Goal: Transaction & Acquisition: Purchase product/service

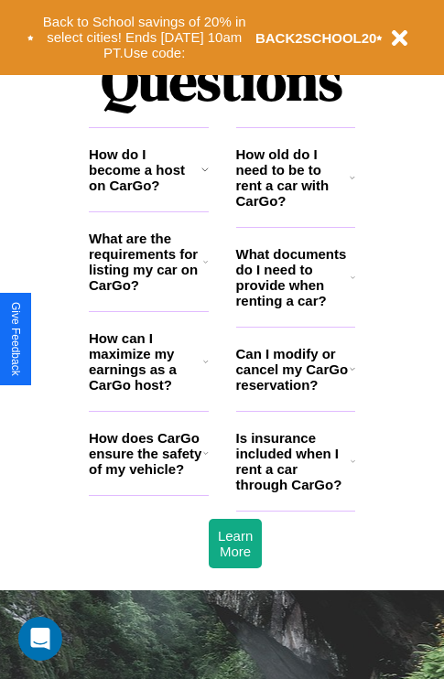
scroll to position [2217, 0]
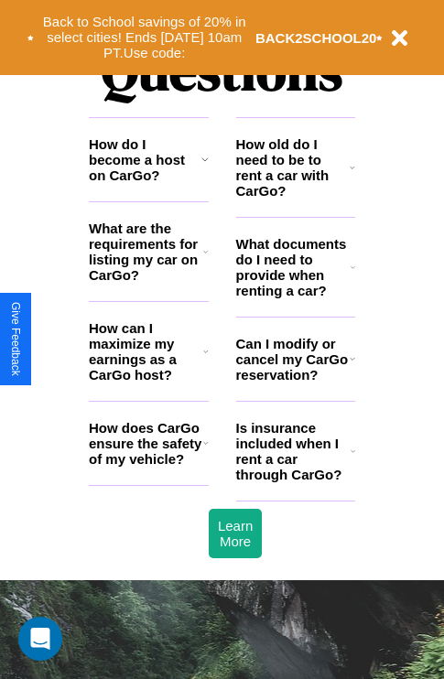
click at [352, 274] on icon at bounding box center [352, 267] width 5 height 15
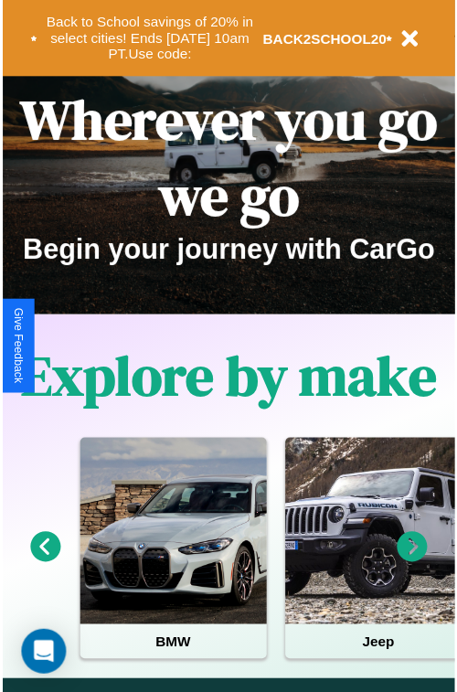
scroll to position [0, 0]
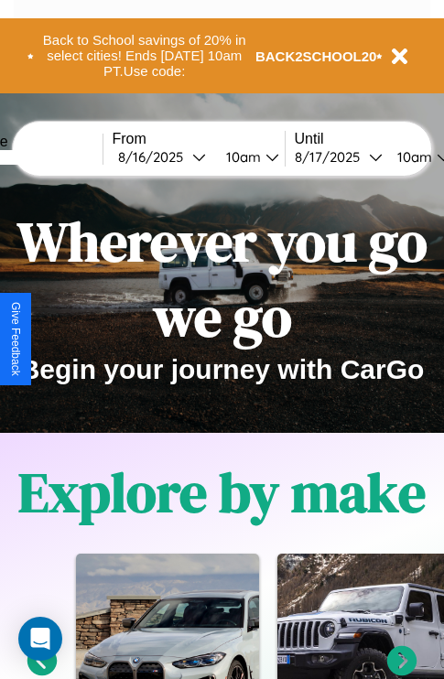
click at [61, 156] on input "text" at bounding box center [33, 157] width 137 height 15
type input "**********"
click at [183, 156] on div "8 / 16 / 2025" at bounding box center [155, 156] width 74 height 17
select select "*"
select select "****"
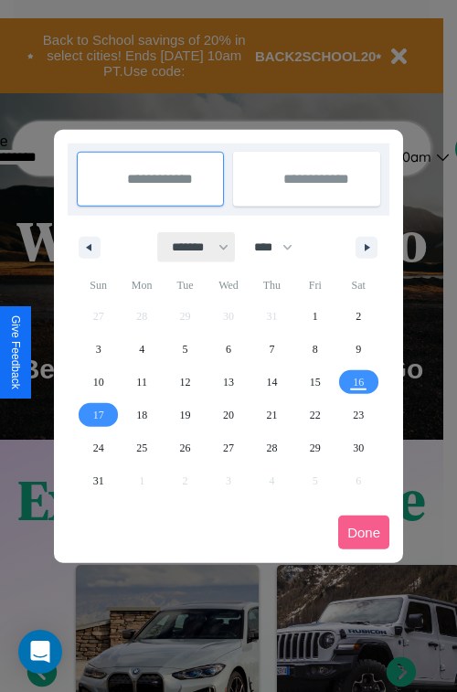
click at [192, 247] on select "******* ******** ***** ***** *** **** **** ****** ********* ******* ******** **…" at bounding box center [197, 247] width 78 height 30
select select "*"
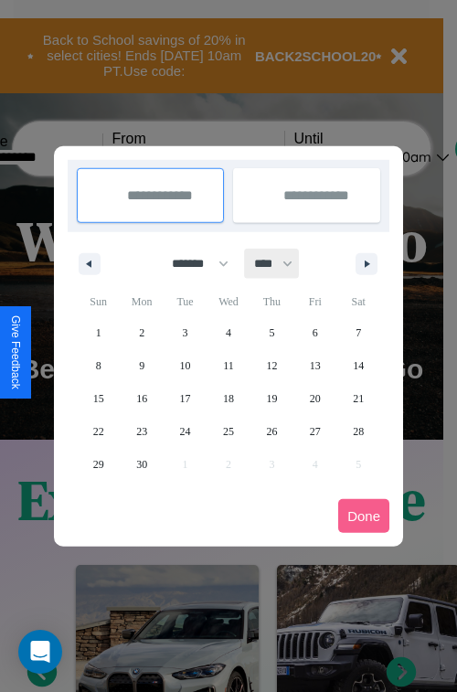
click at [282, 263] on select "**** **** **** **** **** **** **** **** **** **** **** **** **** **** **** ****…" at bounding box center [272, 264] width 55 height 30
select select "****"
click at [98, 398] on span "14" at bounding box center [98, 398] width 11 height 33
type input "**********"
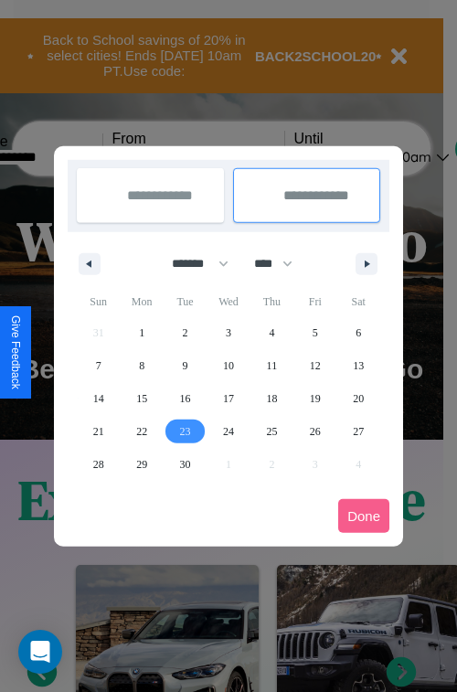
click at [185, 431] on span "23" at bounding box center [185, 431] width 11 height 33
type input "**********"
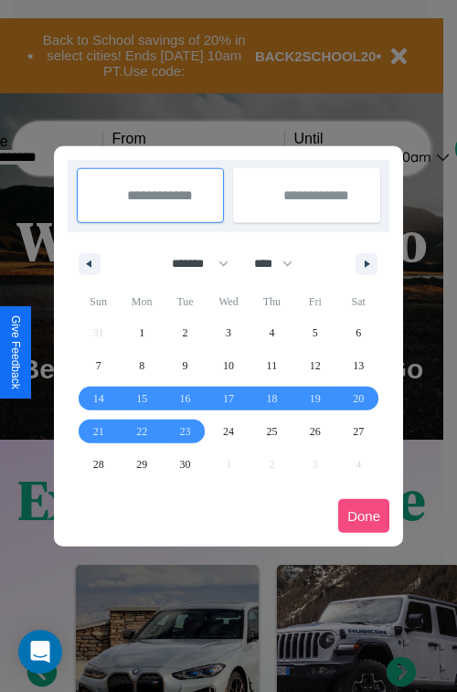
click at [364, 516] on button "Done" at bounding box center [363, 516] width 51 height 34
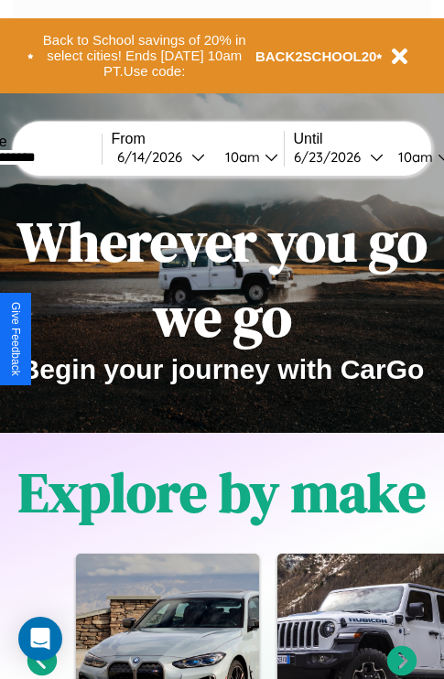
click at [262, 156] on div "10am" at bounding box center [240, 156] width 48 height 17
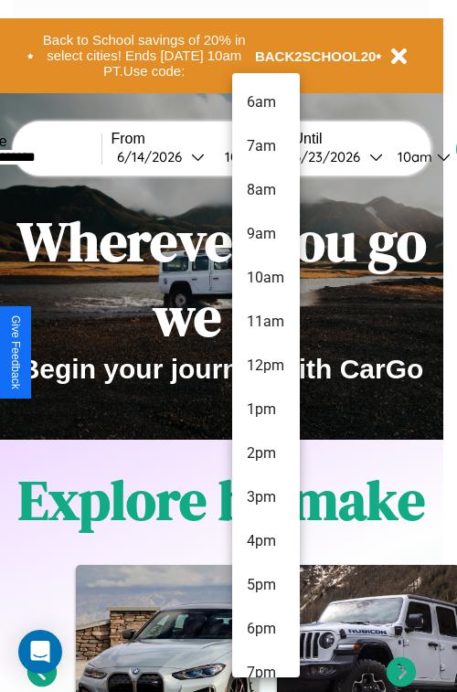
scroll to position [193, 0]
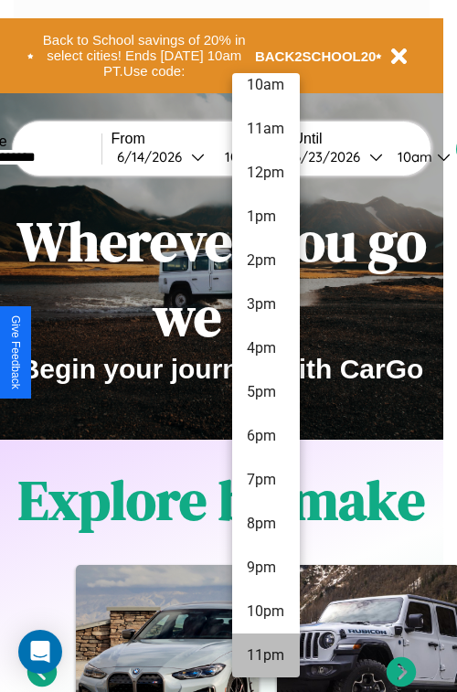
click at [265, 656] on li "11pm" at bounding box center [266, 656] width 68 height 44
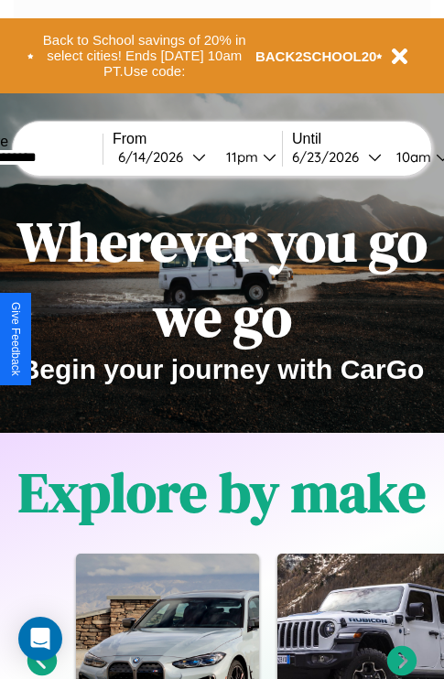
click at [434, 156] on div "10am" at bounding box center [411, 156] width 48 height 17
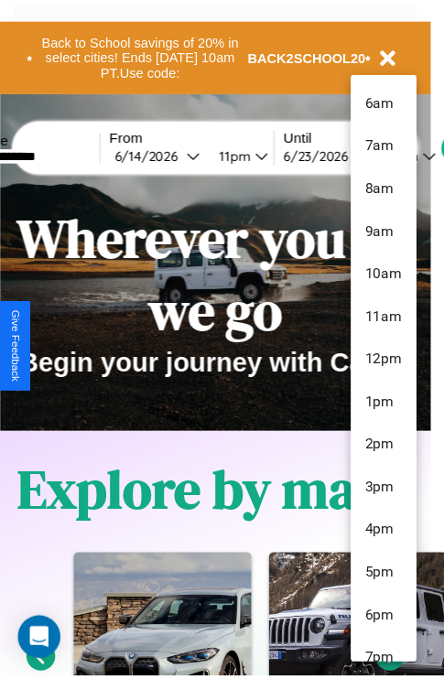
scroll to position [149, 0]
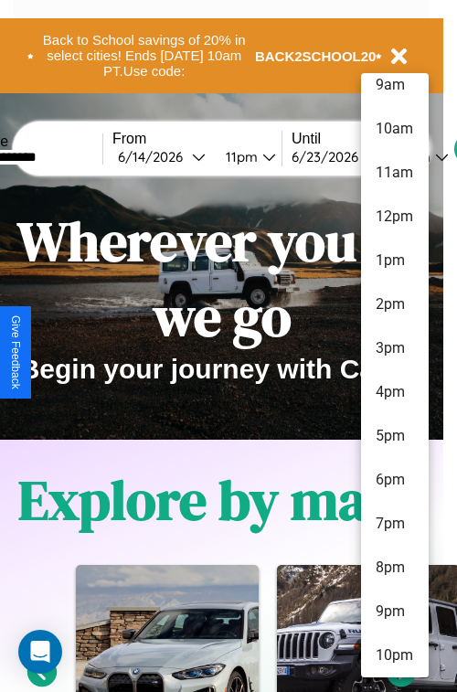
click at [394, 656] on li "10pm" at bounding box center [395, 656] width 68 height 44
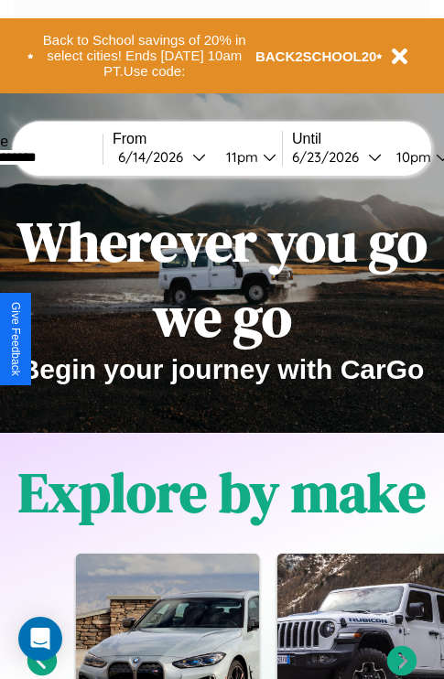
scroll to position [0, 67]
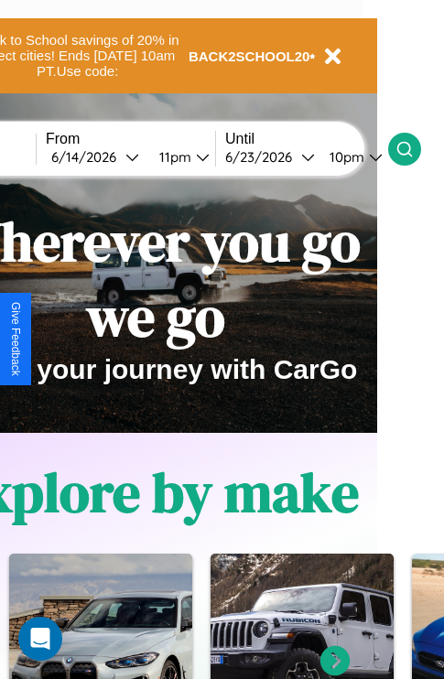
click at [413, 148] on icon at bounding box center [404, 149] width 18 height 18
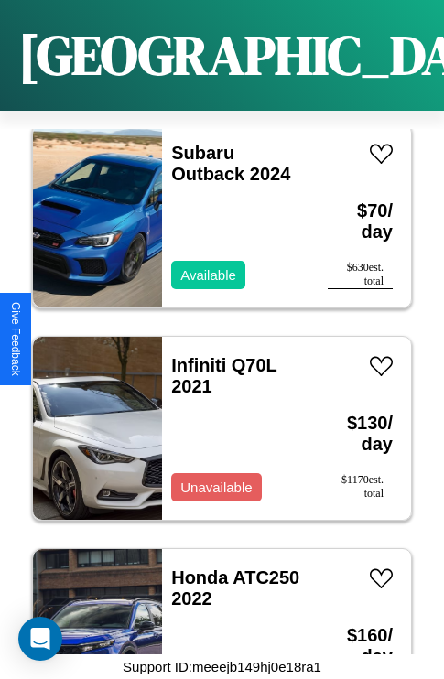
scroll to position [7072, 0]
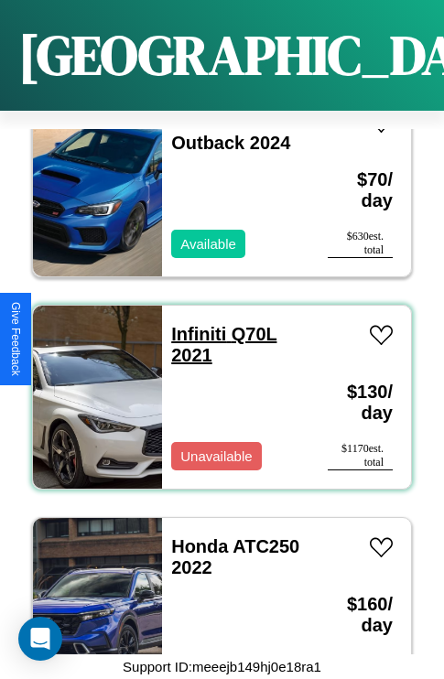
click at [193, 324] on link "Infiniti Q70L 2021" at bounding box center [223, 344] width 105 height 41
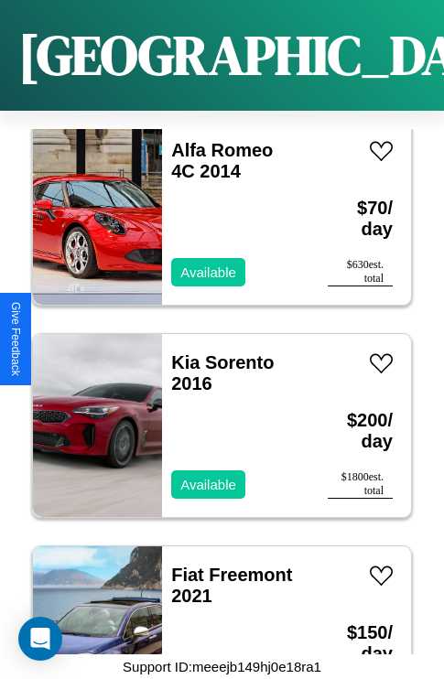
scroll to position [10256, 0]
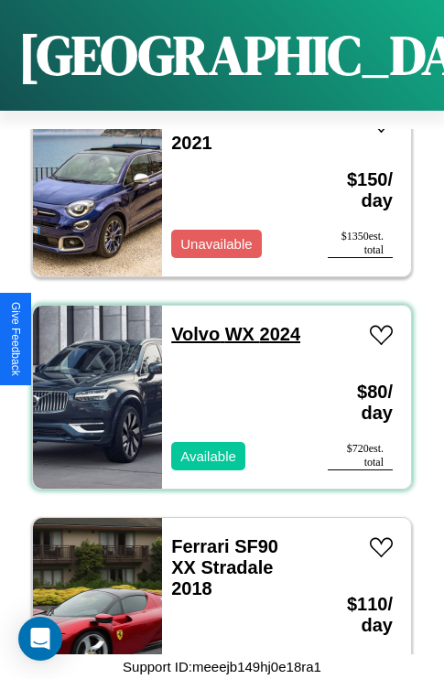
click at [189, 324] on link "Volvo WX 2024" at bounding box center [235, 334] width 129 height 20
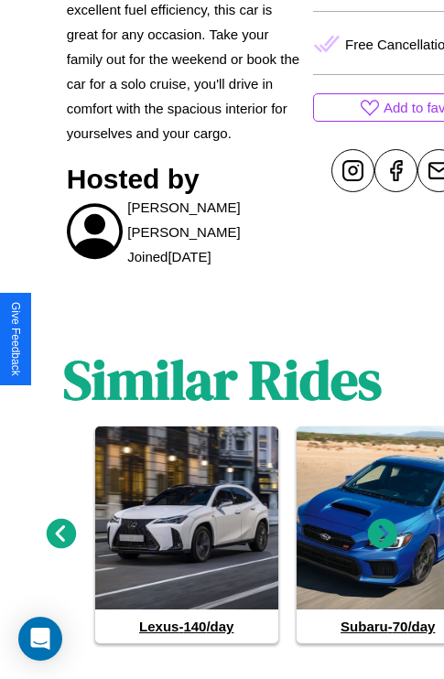
scroll to position [810, 0]
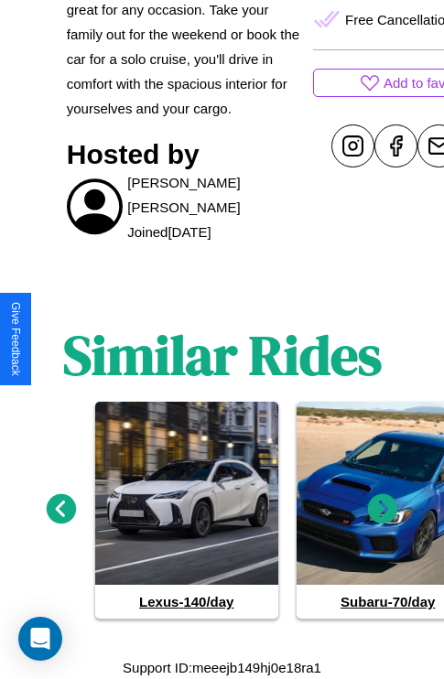
click at [382, 509] on icon at bounding box center [383, 509] width 30 height 30
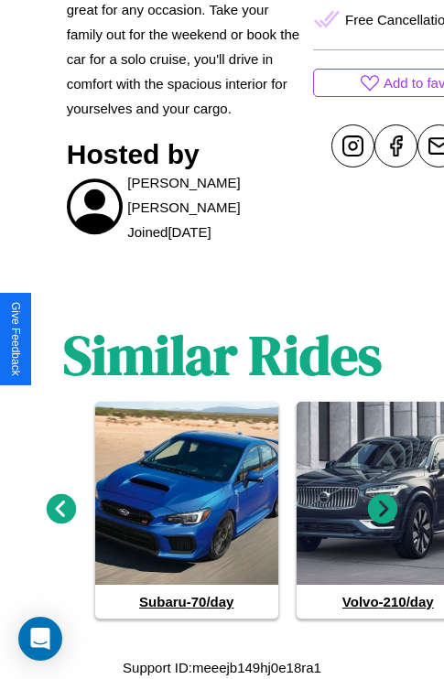
click at [382, 509] on icon at bounding box center [383, 509] width 30 height 30
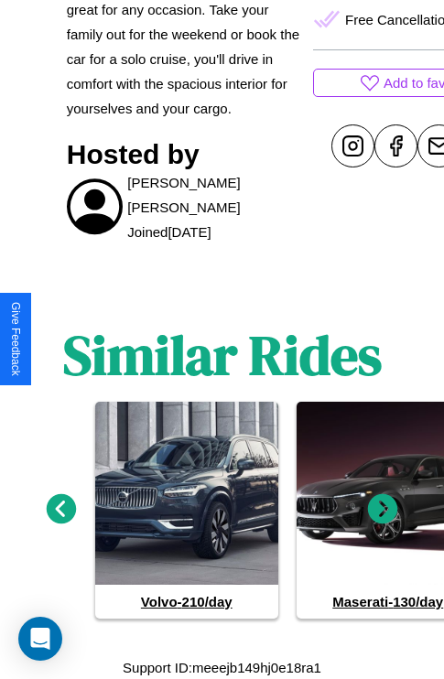
click at [382, 509] on icon at bounding box center [383, 509] width 30 height 30
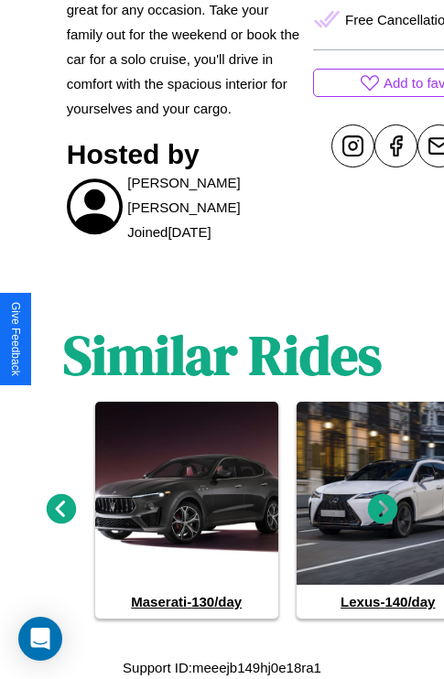
click at [60, 509] on icon at bounding box center [62, 509] width 30 height 30
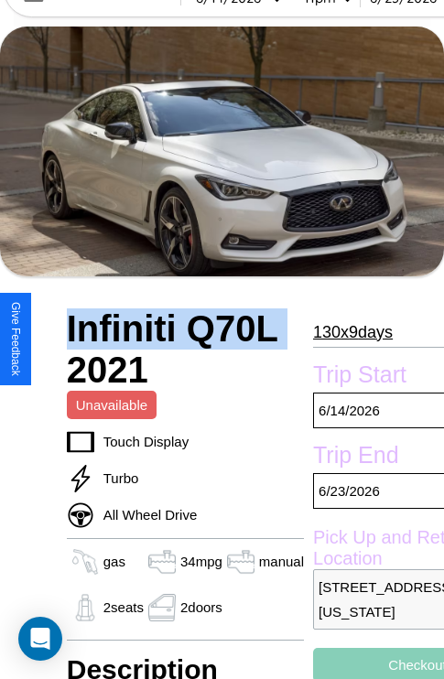
scroll to position [40, 0]
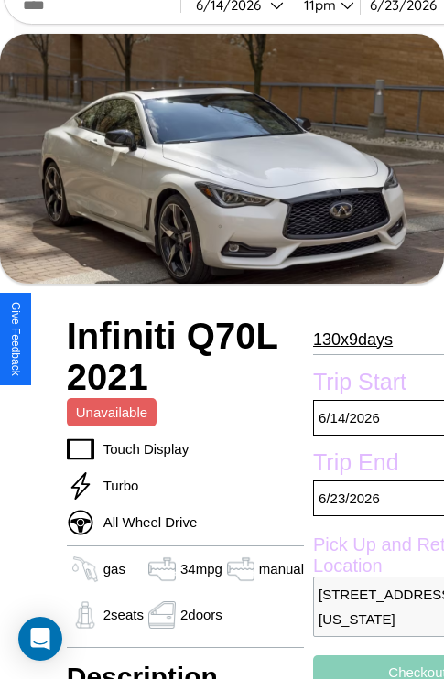
click at [344, 339] on p "130 x 9 days" at bounding box center [353, 339] width 80 height 29
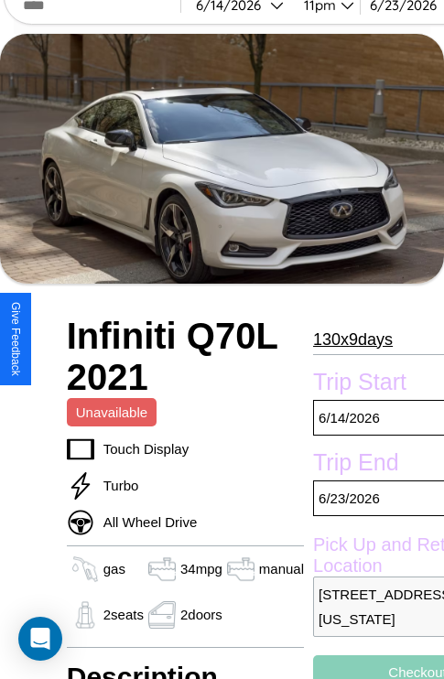
click at [344, 339] on p "130 x 9 days" at bounding box center [353, 339] width 80 height 29
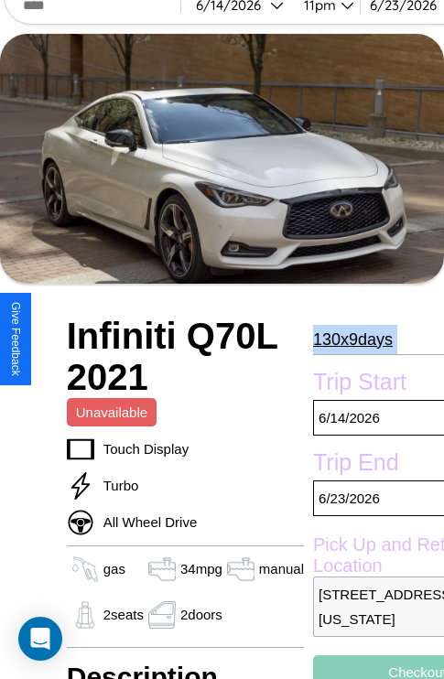
click at [344, 339] on p "130 x 9 days" at bounding box center [353, 339] width 80 height 29
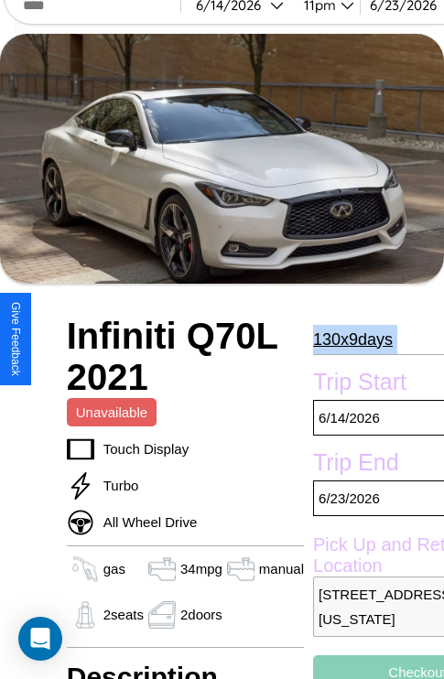
click at [344, 339] on p "130 x 9 days" at bounding box center [353, 339] width 80 height 29
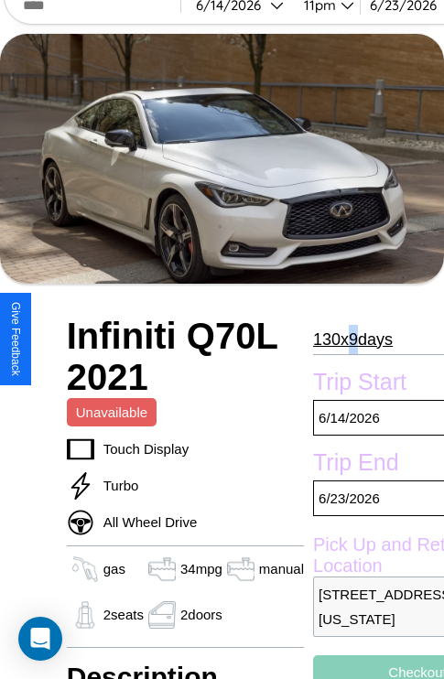
click at [344, 339] on p "130 x 9 days" at bounding box center [353, 339] width 80 height 29
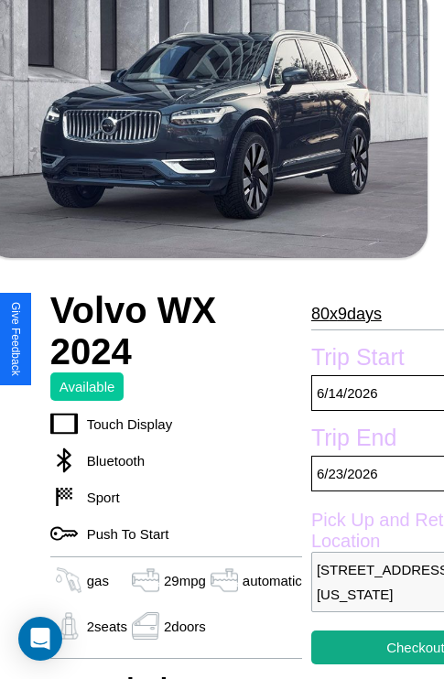
scroll to position [425, 77]
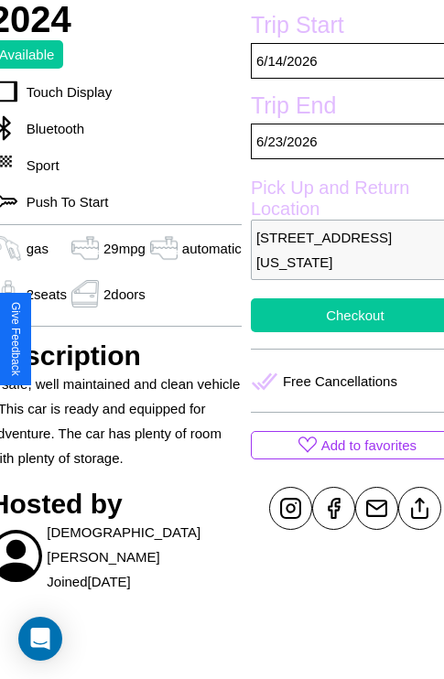
click at [339, 332] on button "Checkout" at bounding box center [355, 315] width 209 height 34
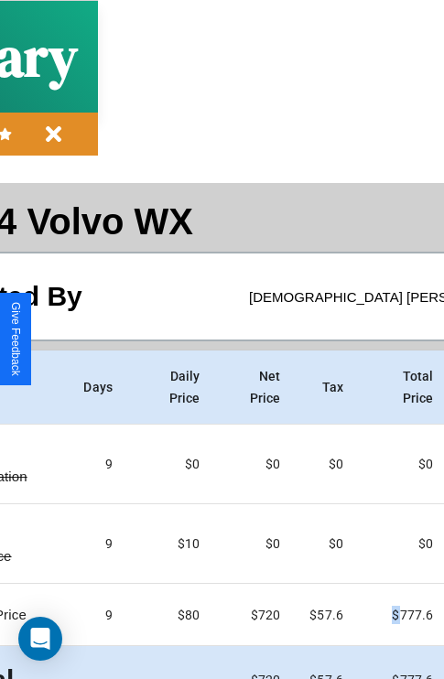
scroll to position [97, 351]
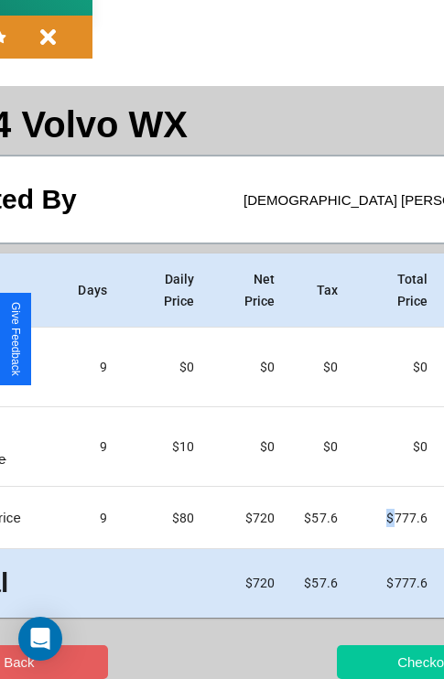
click at [354, 661] on button "Checkout" at bounding box center [426, 662] width 178 height 34
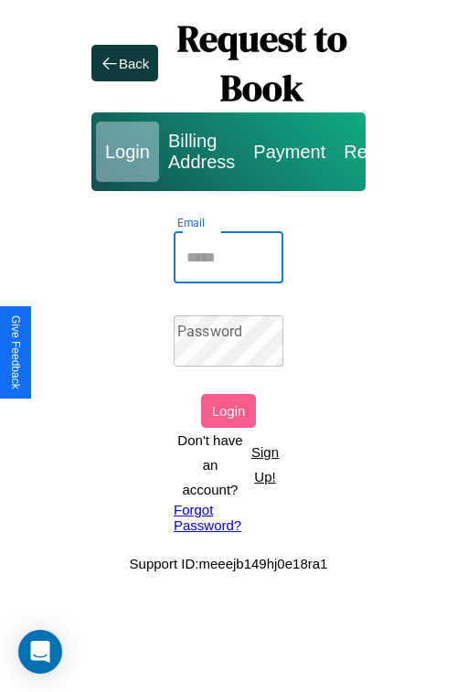
click at [229, 257] on input "Email" at bounding box center [229, 257] width 110 height 51
type input "**********"
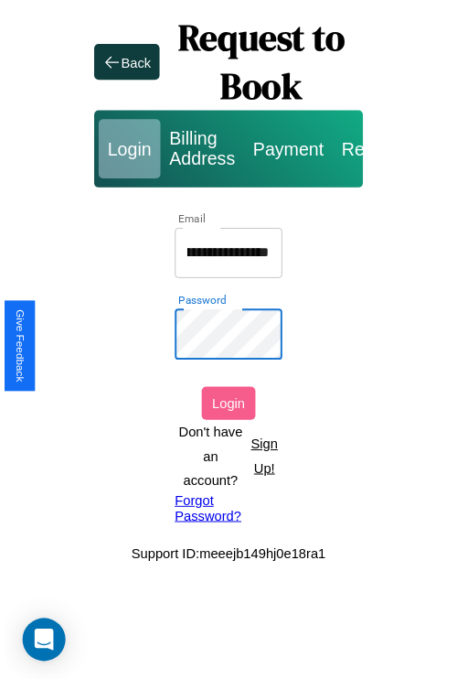
scroll to position [0, 0]
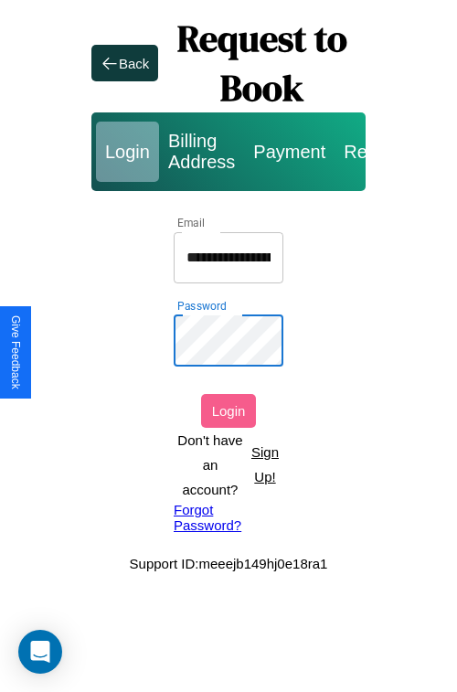
click at [229, 411] on button "Login" at bounding box center [228, 411] width 55 height 34
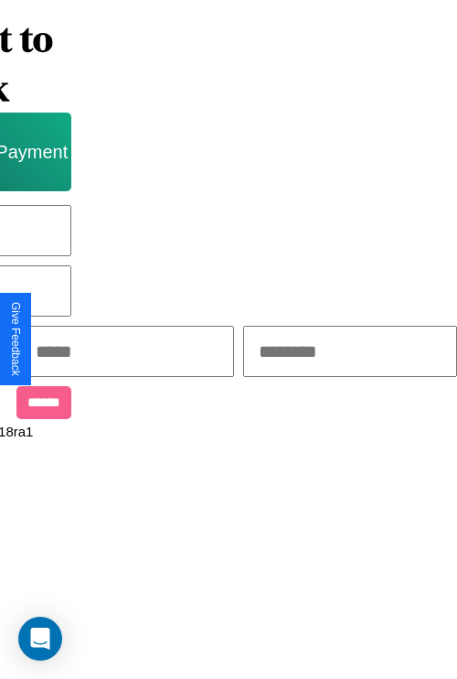
scroll to position [0, 311]
